Goal: Check status: Check status

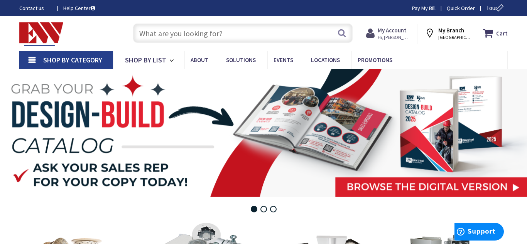
click at [397, 31] on strong "My Account" at bounding box center [392, 30] width 29 height 7
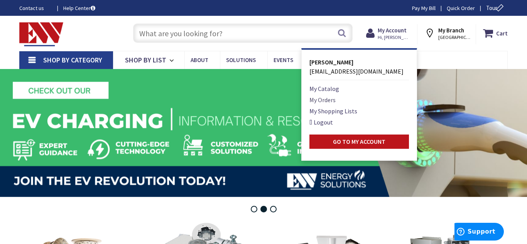
click at [331, 100] on link "My Orders" at bounding box center [323, 99] width 26 height 9
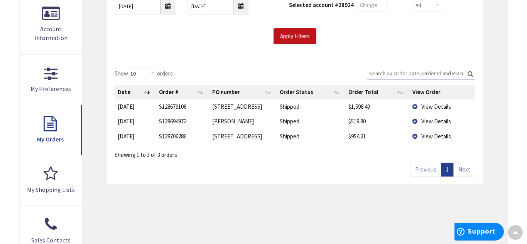
click at [397, 75] on input "Search:" at bounding box center [421, 74] width 108 height 12
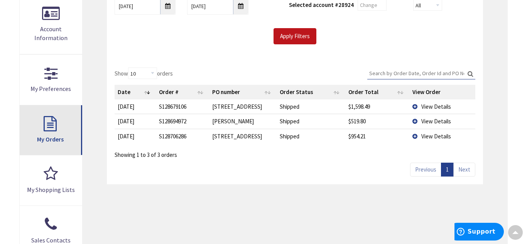
click at [50, 134] on link "My Orders" at bounding box center [51, 130] width 63 height 50
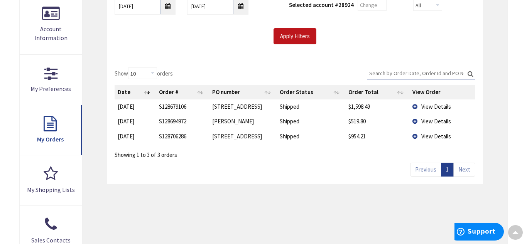
click at [423, 169] on link "Previous" at bounding box center [425, 170] width 31 height 14
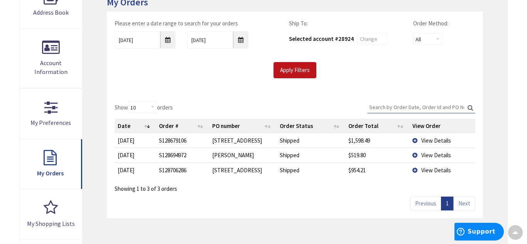
scroll to position [124, 0]
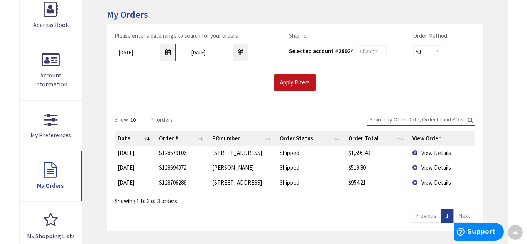
click at [166, 58] on input "8/31/2025" at bounding box center [145, 52] width 61 height 17
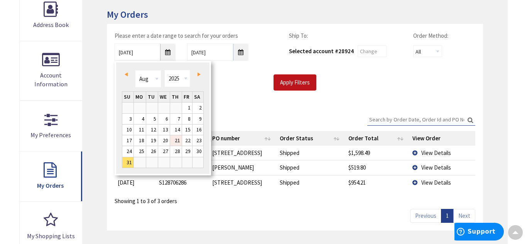
click at [179, 139] on link "21" at bounding box center [176, 140] width 12 height 10
type input "08/21/2025"
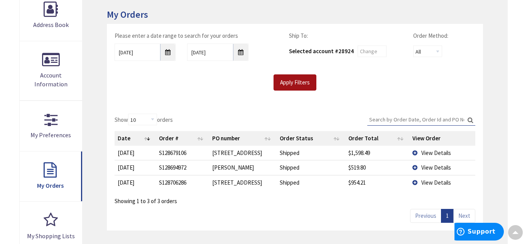
click at [286, 77] on input "Apply Filters" at bounding box center [295, 82] width 43 height 16
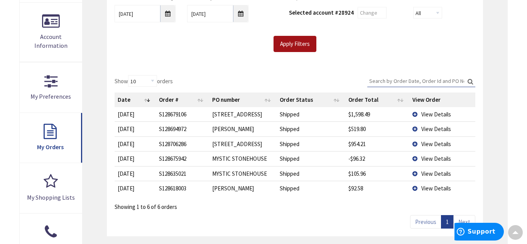
scroll to position [185, 0]
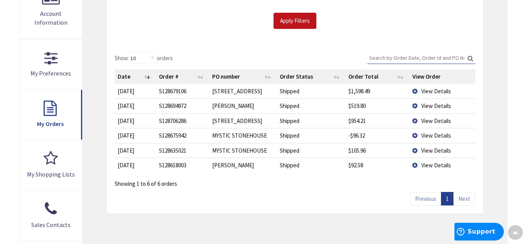
click at [427, 149] on span "View Details" at bounding box center [436, 150] width 30 height 7
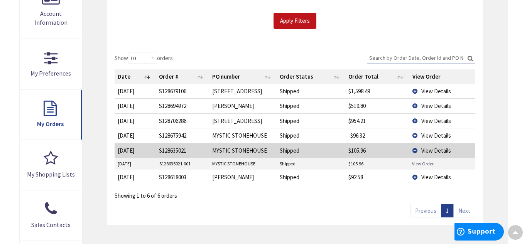
click at [419, 164] on link "View Order" at bounding box center [423, 164] width 22 height 7
